Goal: Navigation & Orientation: Understand site structure

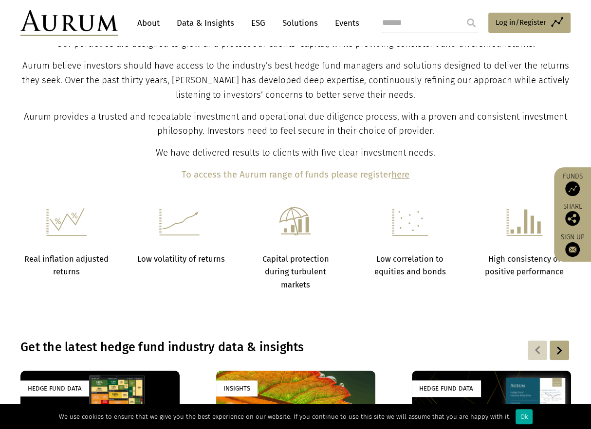
scroll to position [137, 0]
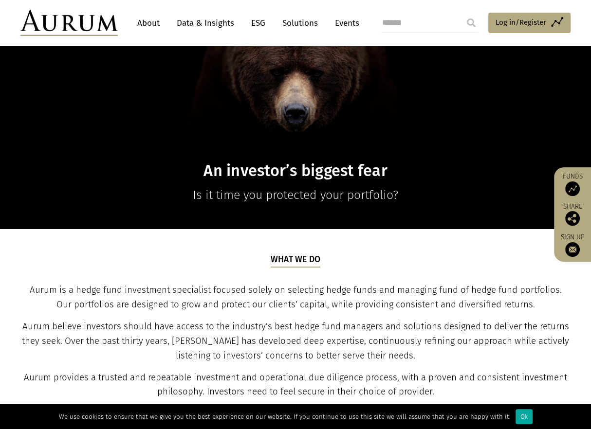
click at [150, 24] on link "About" at bounding box center [148, 23] width 32 height 18
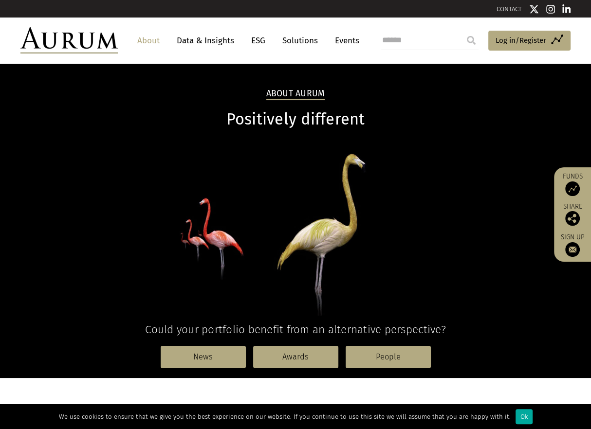
click at [205, 38] on link "Data & Insights" at bounding box center [205, 41] width 67 height 18
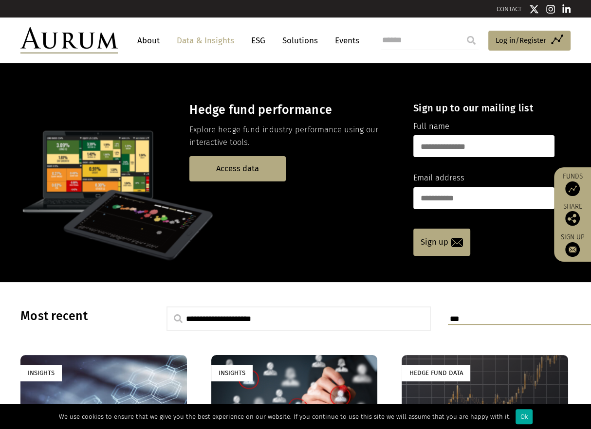
click at [258, 39] on link "ESG" at bounding box center [258, 41] width 24 height 18
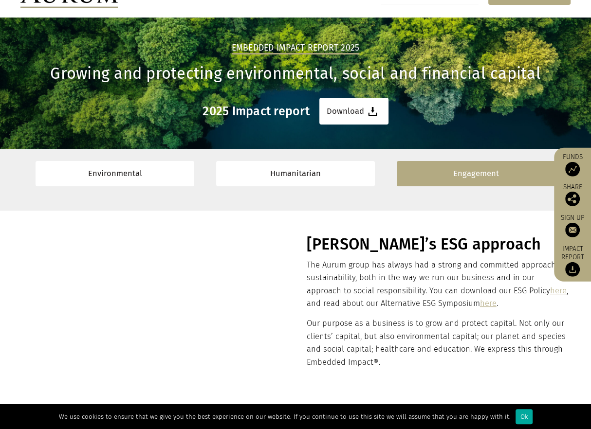
scroll to position [49, 0]
